Goal: Task Accomplishment & Management: Manage account settings

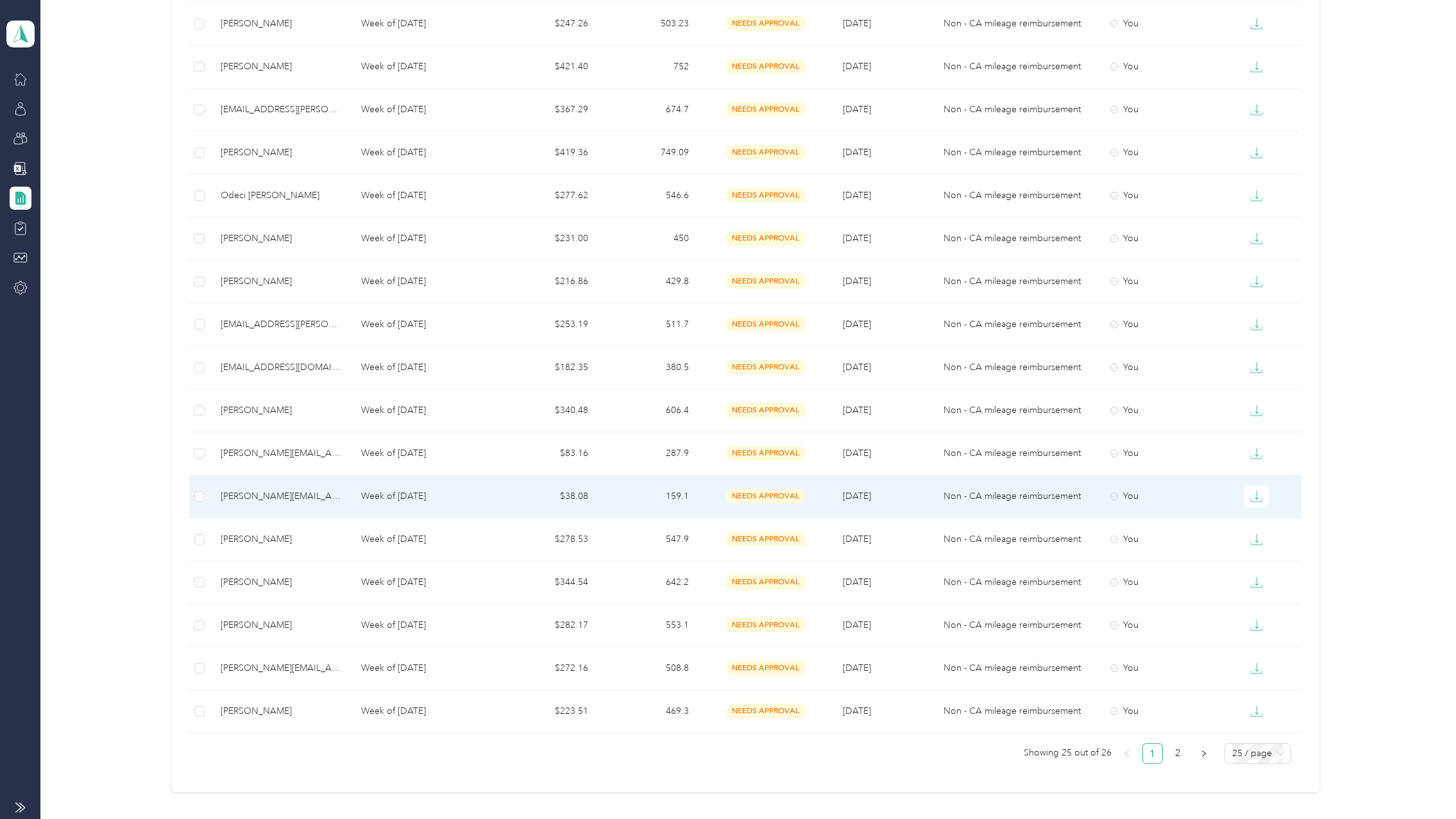
scroll to position [752, 0]
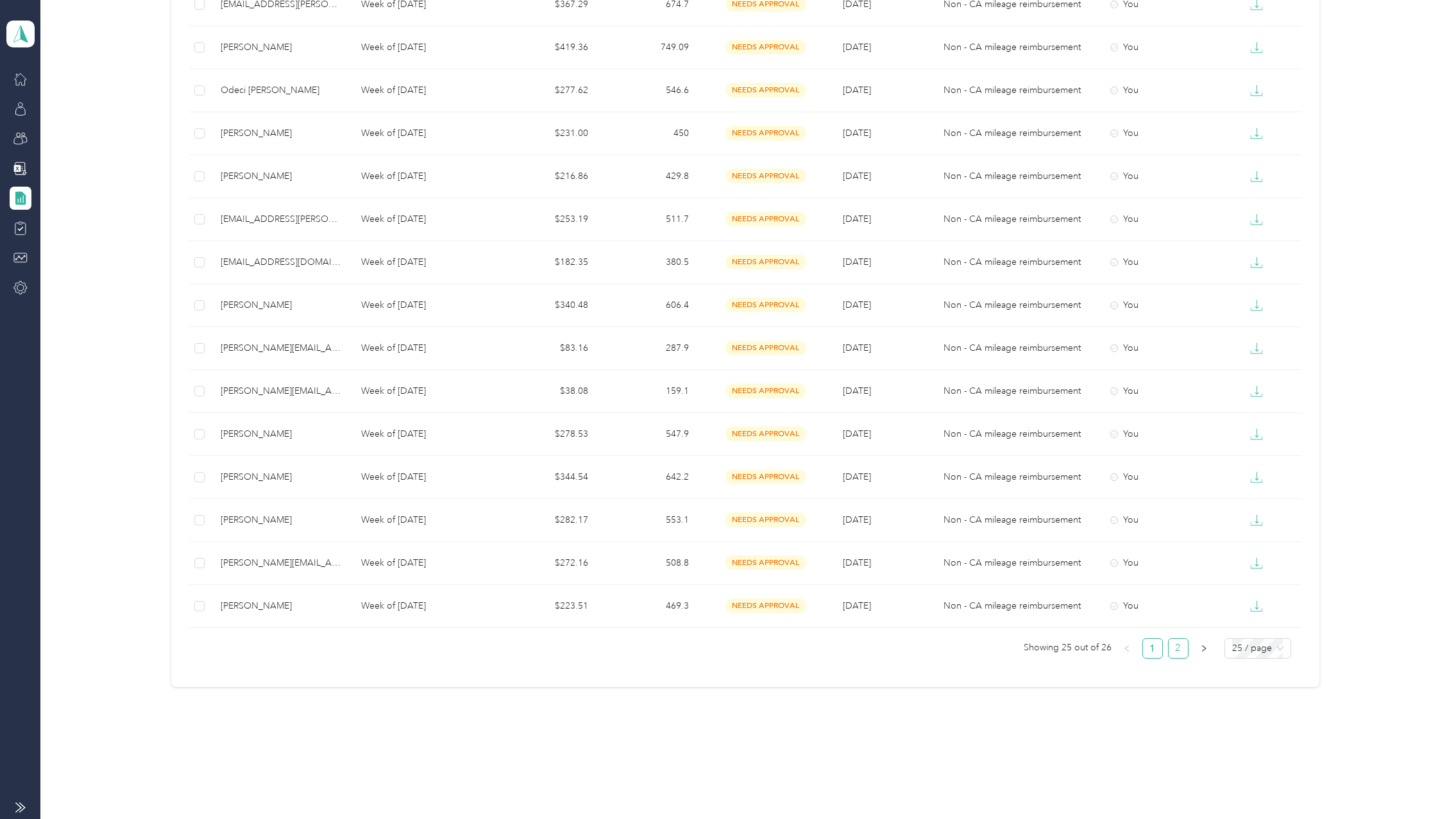
click at [1178, 646] on link "2" at bounding box center [1178, 648] width 19 height 19
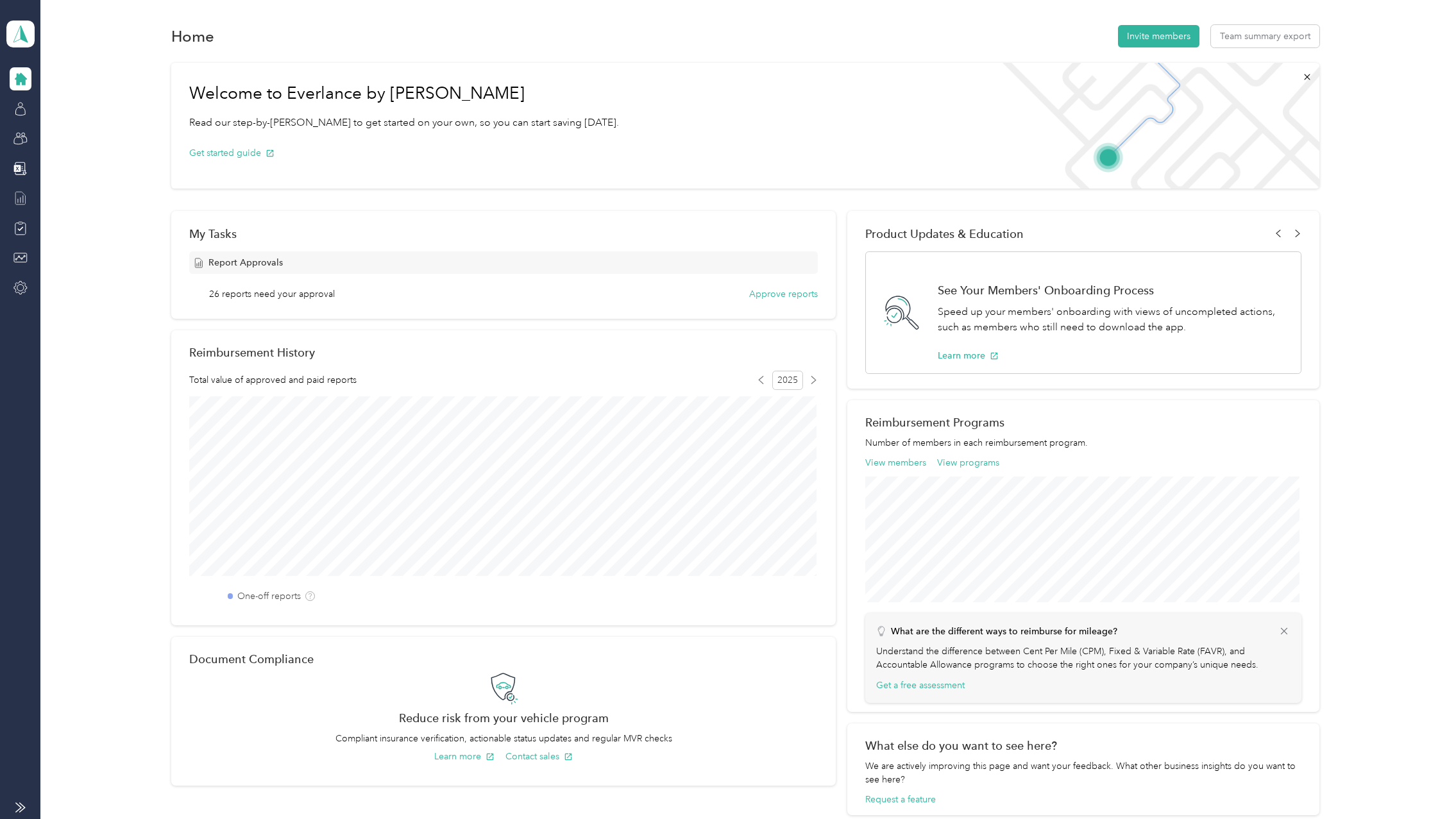
click at [23, 195] on icon at bounding box center [20, 198] width 14 height 14
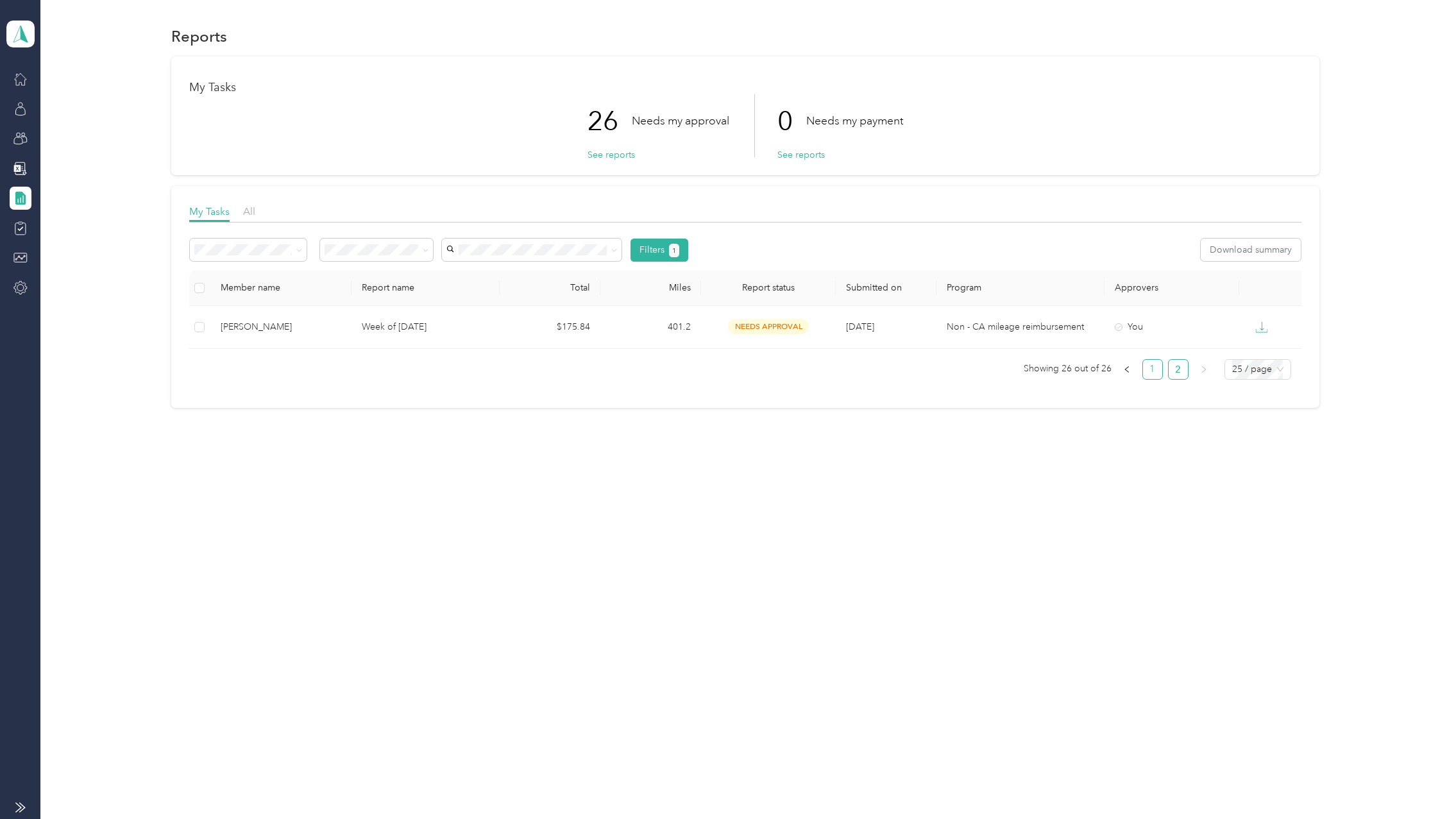
click at [1162, 370] on link "1" at bounding box center [1152, 369] width 19 height 19
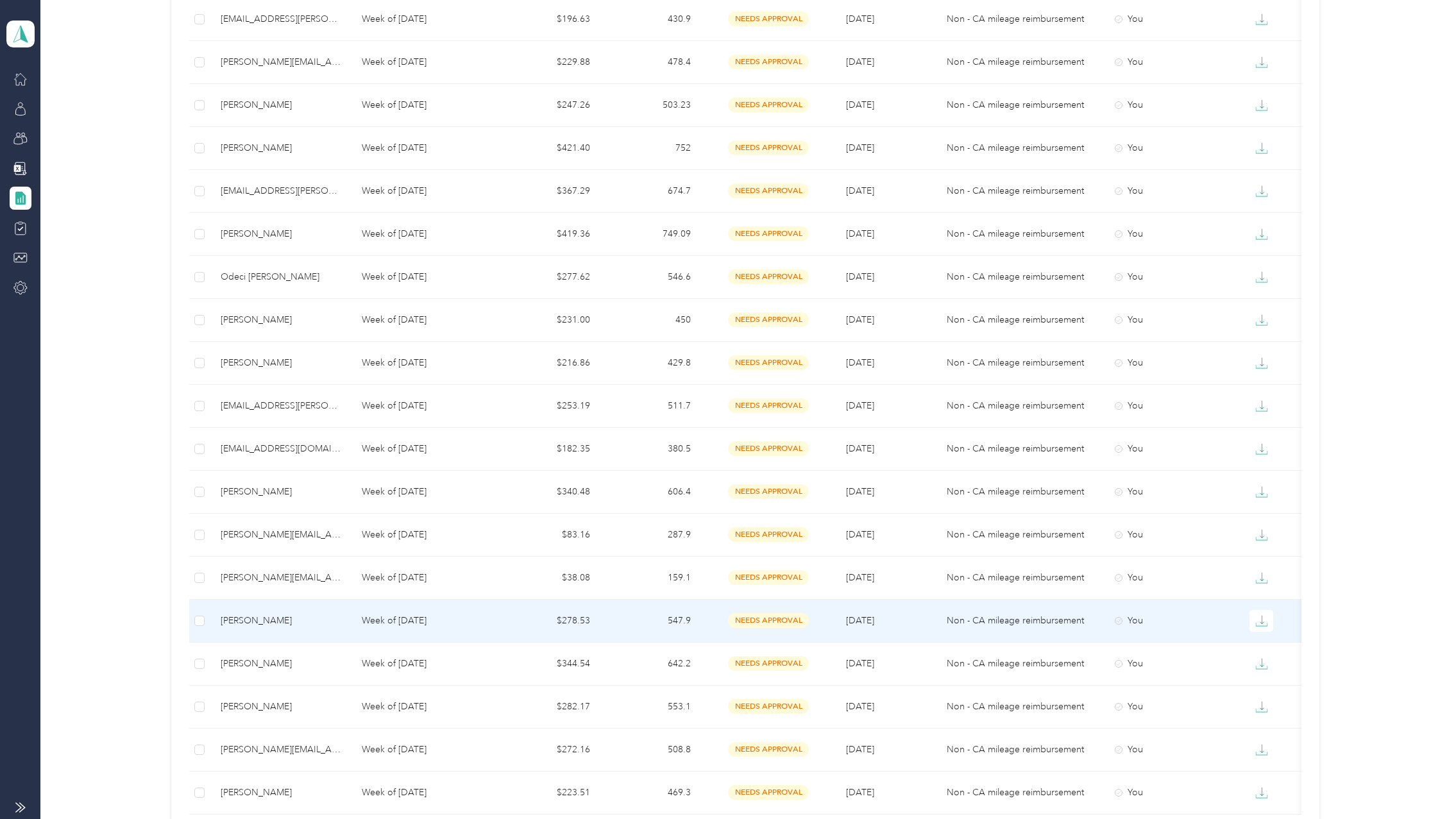
scroll to position [568, 0]
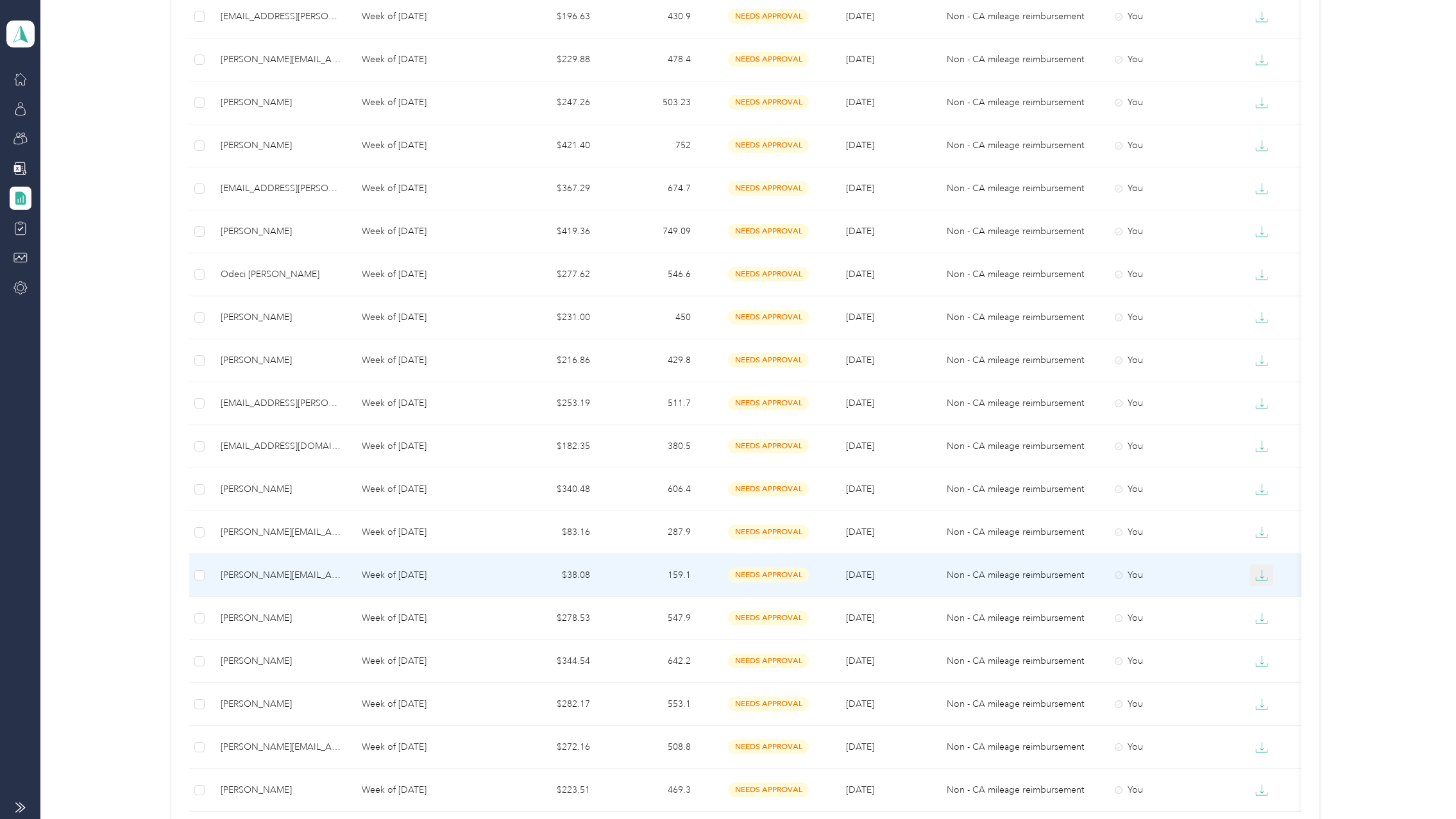
click at [1266, 577] on icon "button" at bounding box center [1261, 575] width 13 height 13
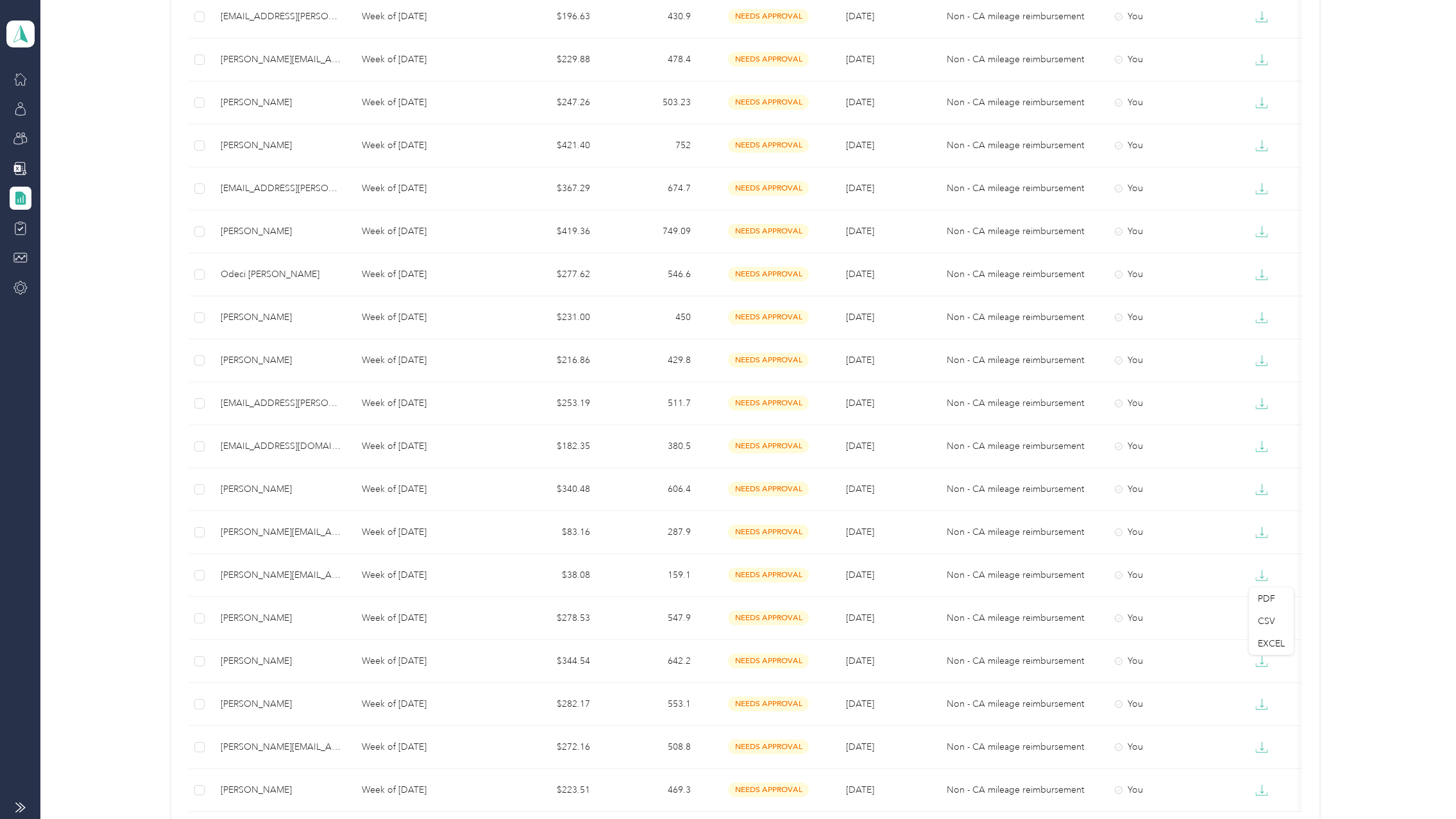
click at [1397, 529] on div "My Tasks 26 Needs my approval See reports 0 Needs my payment See reports My Tas…" at bounding box center [745, 179] width 1377 height 1383
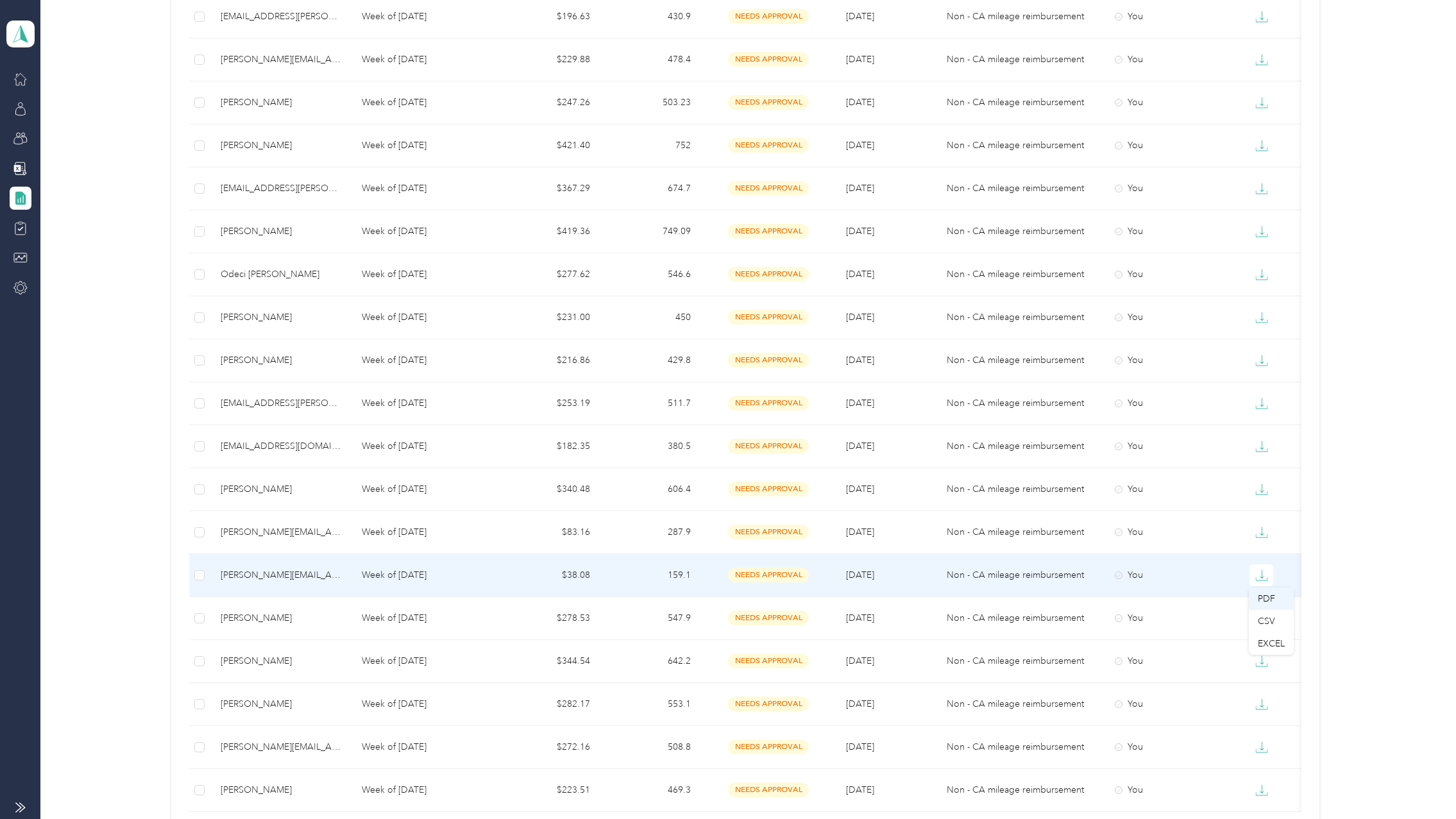
click at [1269, 601] on div "PDF" at bounding box center [1271, 598] width 27 height 14
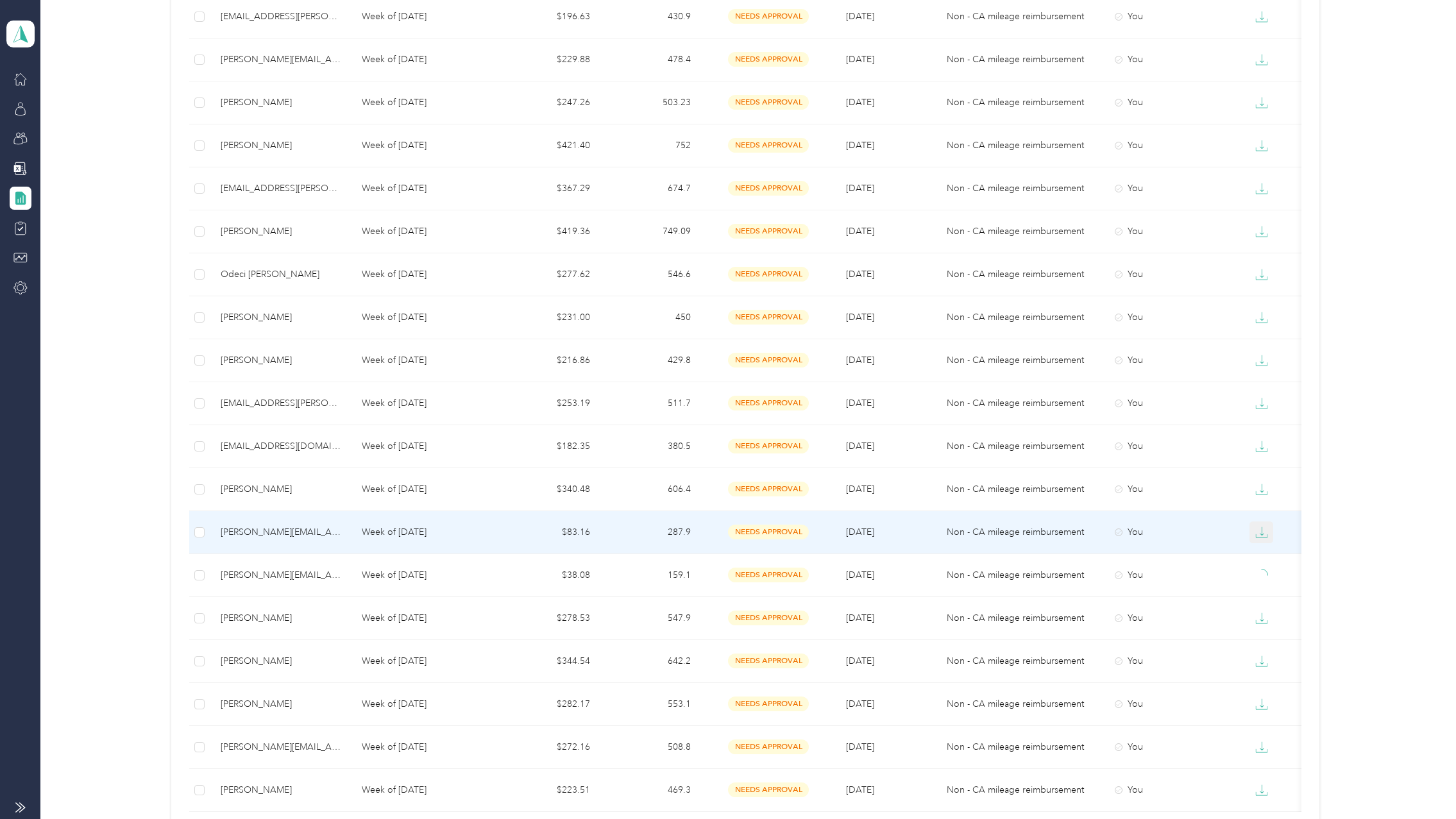
click at [1260, 532] on icon "button" at bounding box center [1261, 532] width 13 height 13
click at [1262, 552] on div "PDF" at bounding box center [1271, 556] width 27 height 14
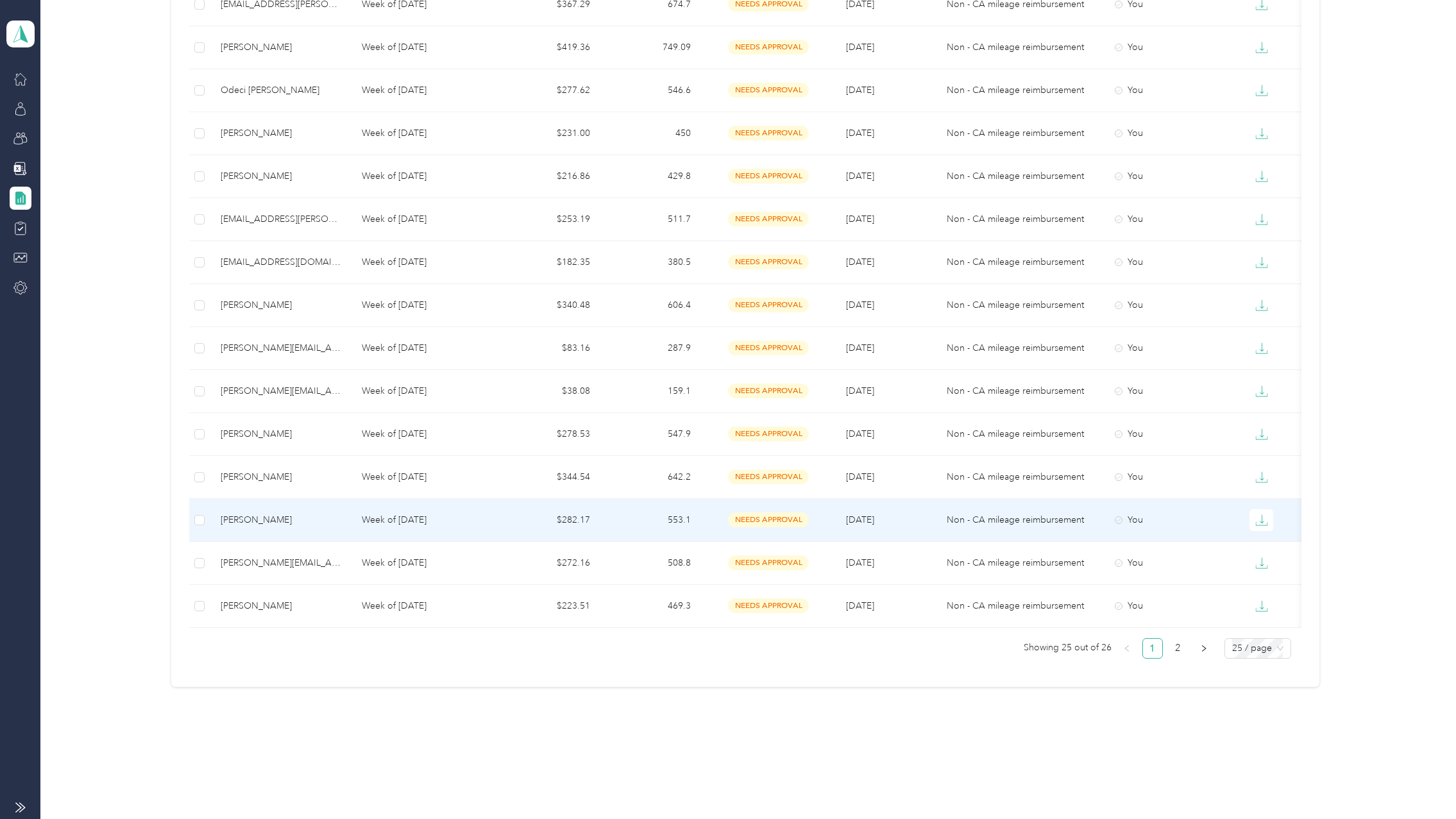
scroll to position [762, 0]
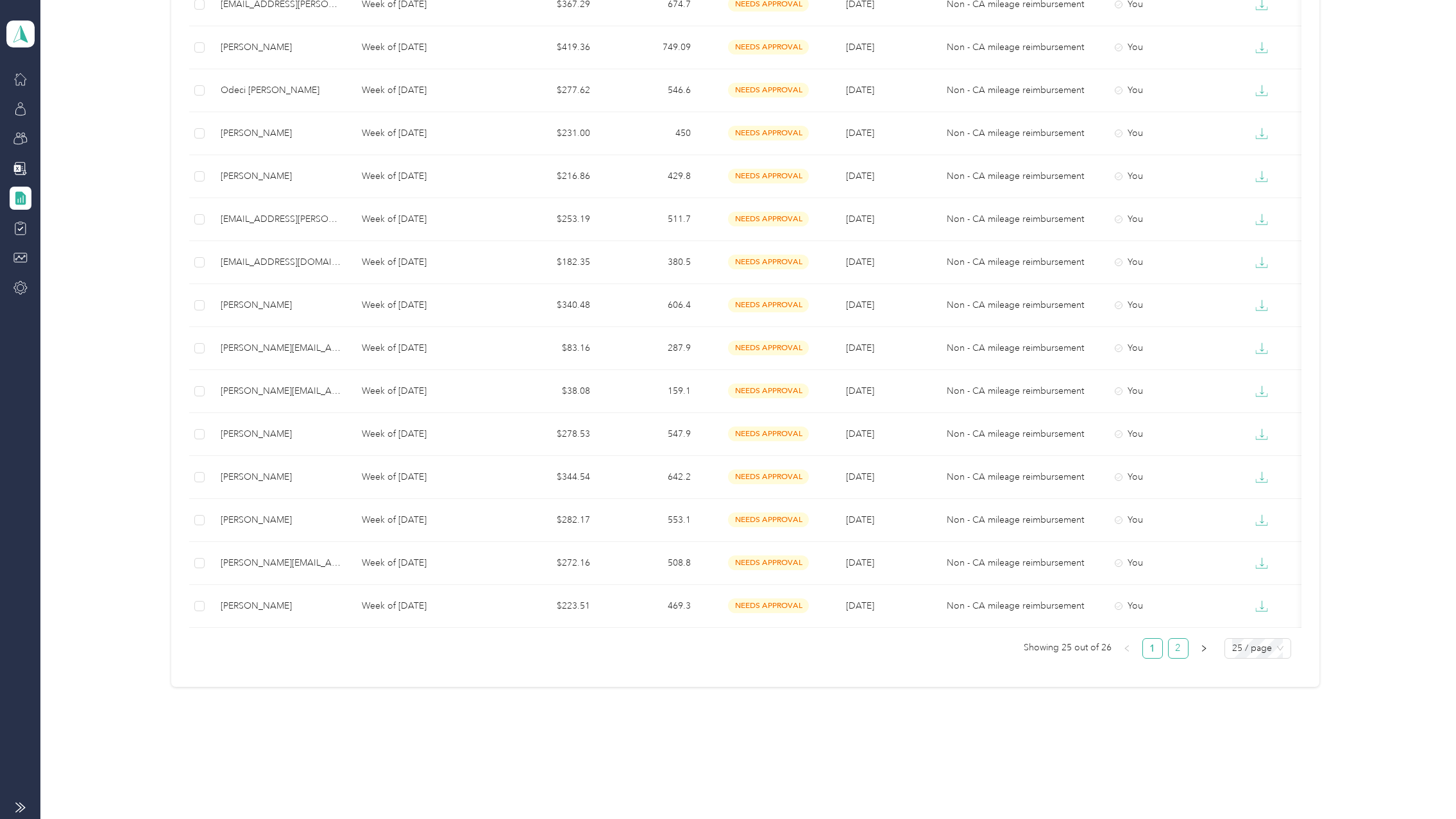
click at [1181, 644] on link "2" at bounding box center [1178, 648] width 19 height 19
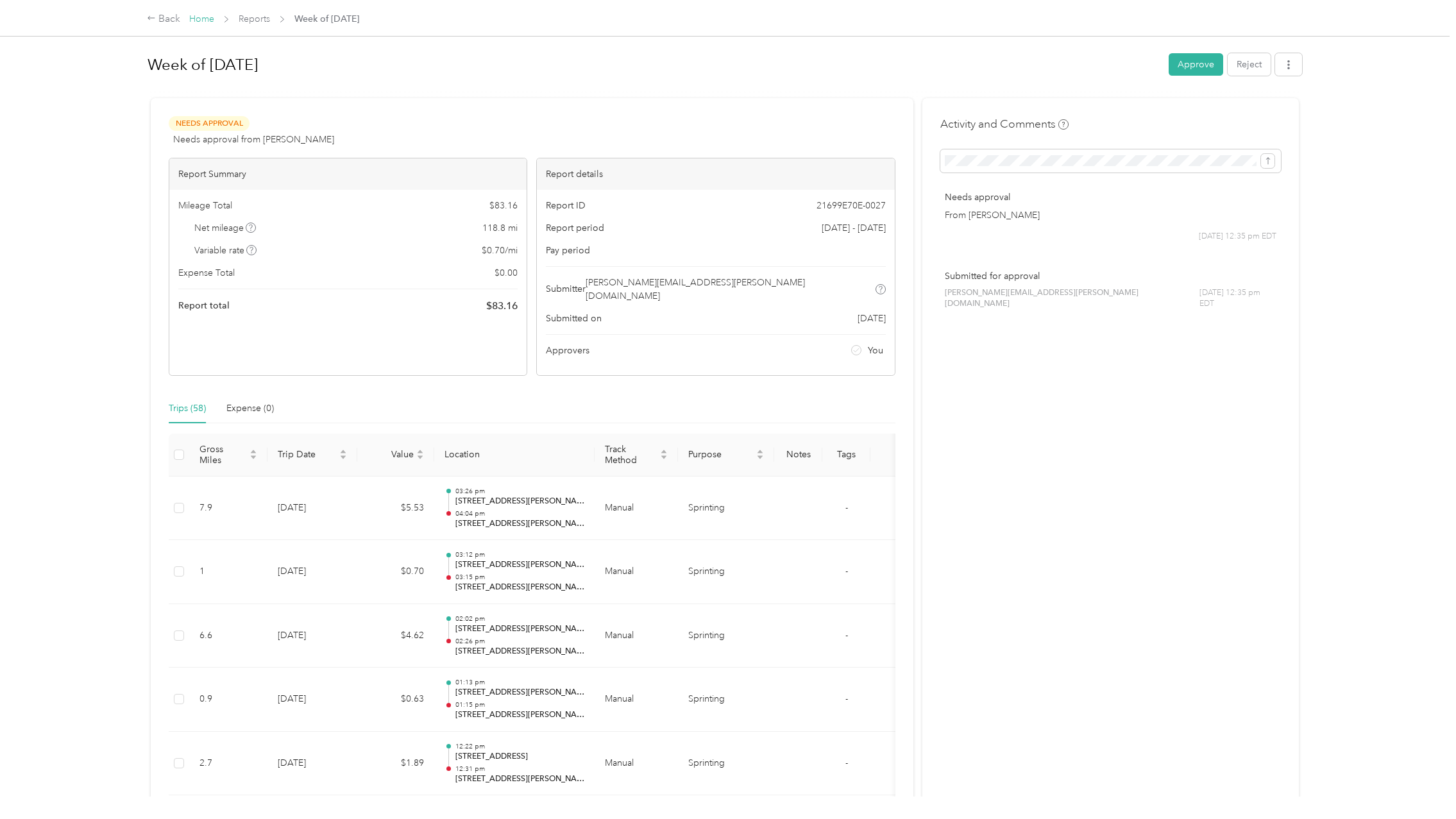
click at [211, 16] on link "Home" at bounding box center [201, 19] width 25 height 11
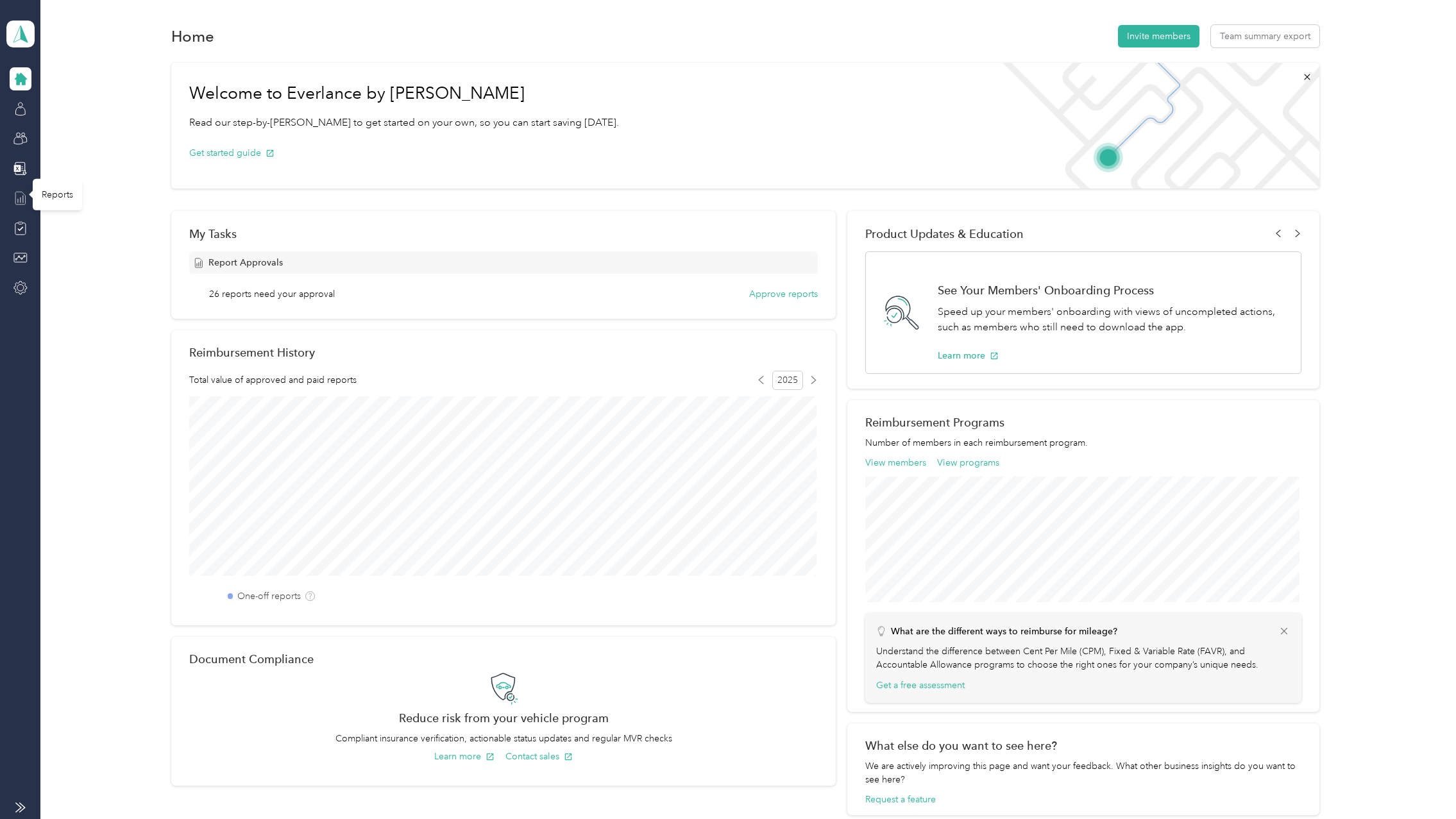
click at [16, 201] on icon at bounding box center [20, 198] width 14 height 14
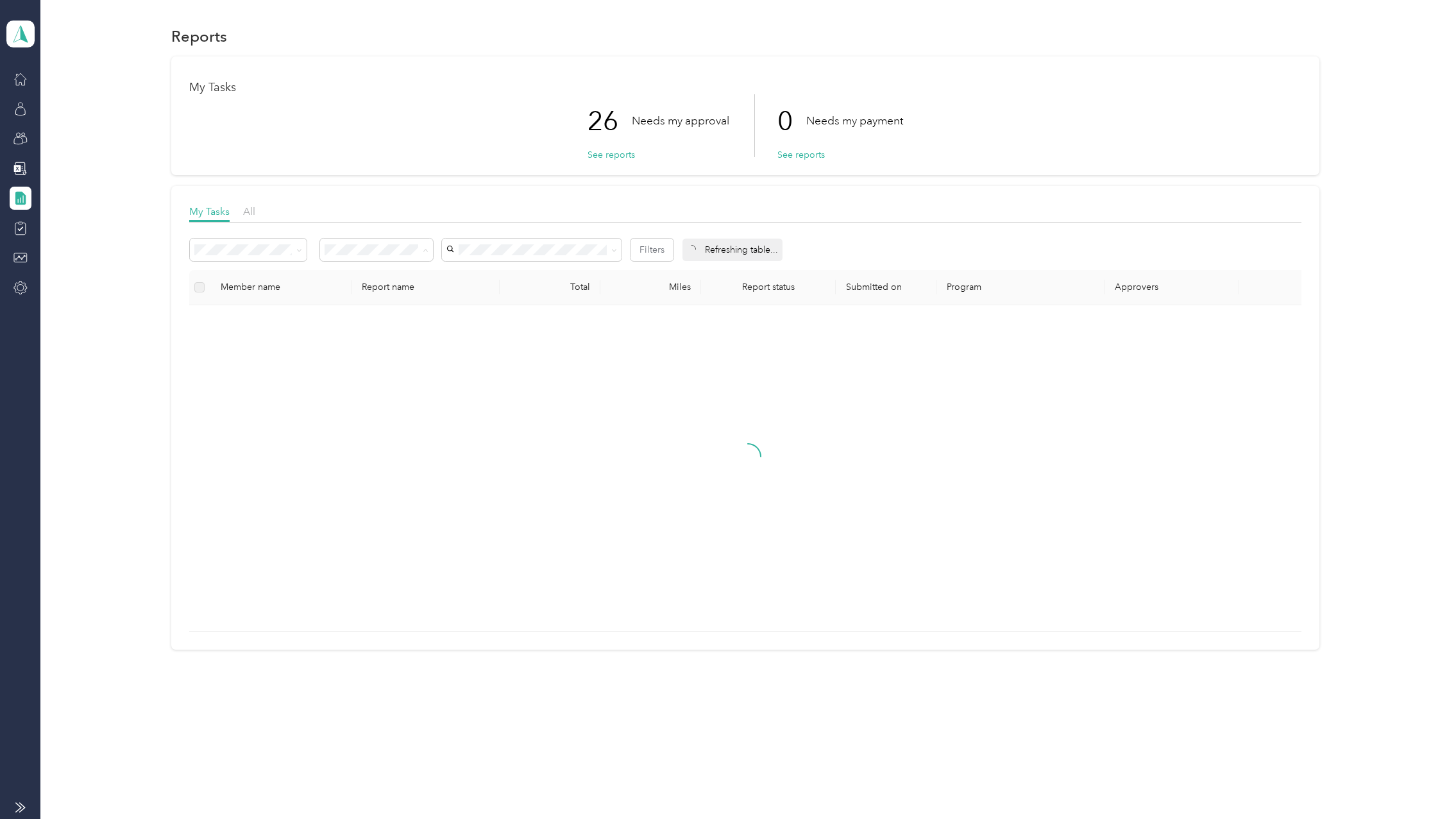
click at [405, 290] on span "Needs my approval" at bounding box center [370, 296] width 80 height 11
